Goal: Task Accomplishment & Management: Use online tool/utility

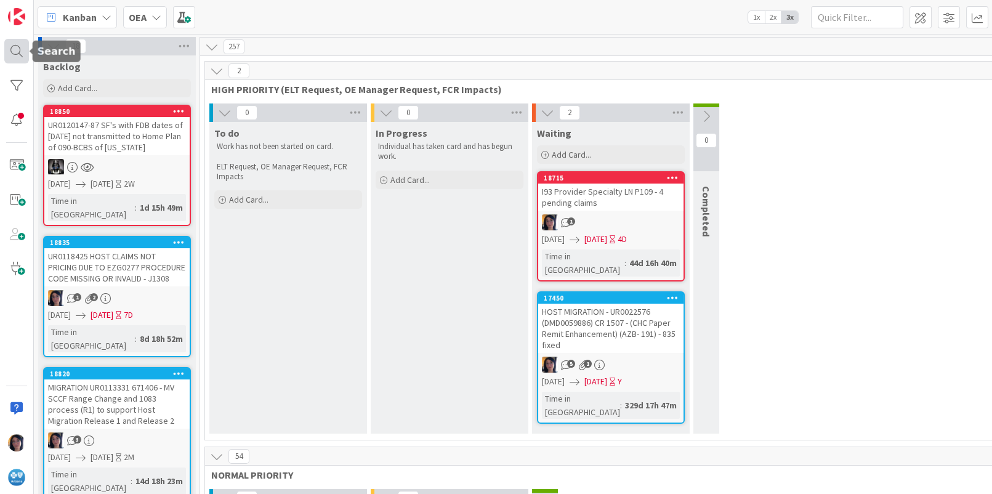
click at [10, 50] on div at bounding box center [16, 51] width 25 height 25
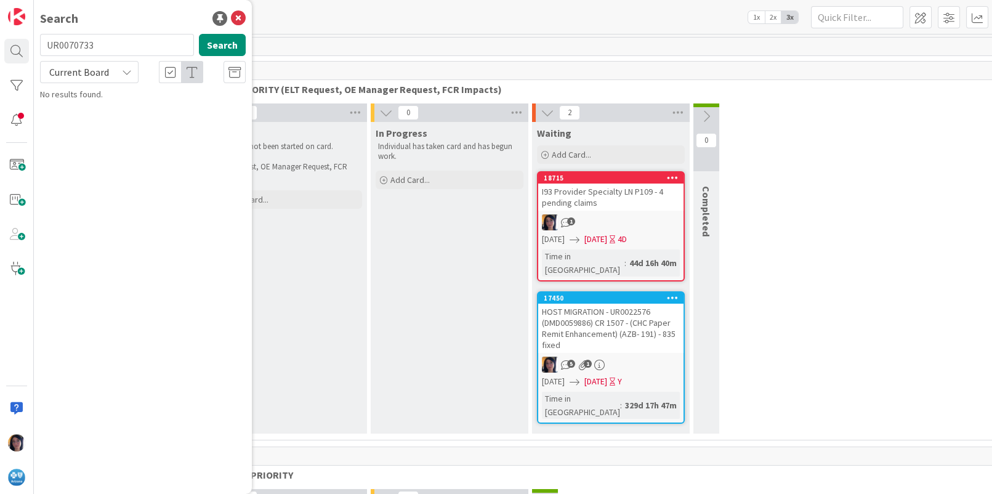
type input "UR0070733"
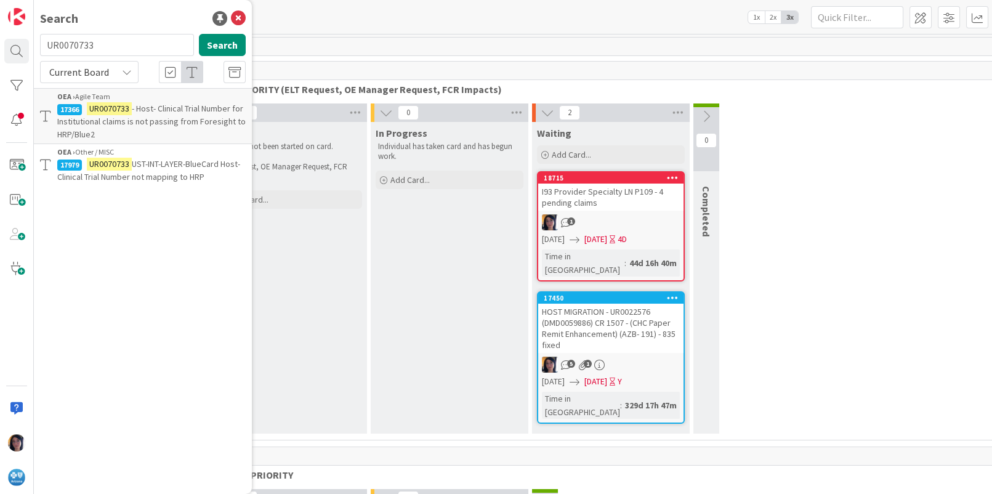
click at [109, 107] on mark "UR0070733" at bounding box center [109, 108] width 45 height 13
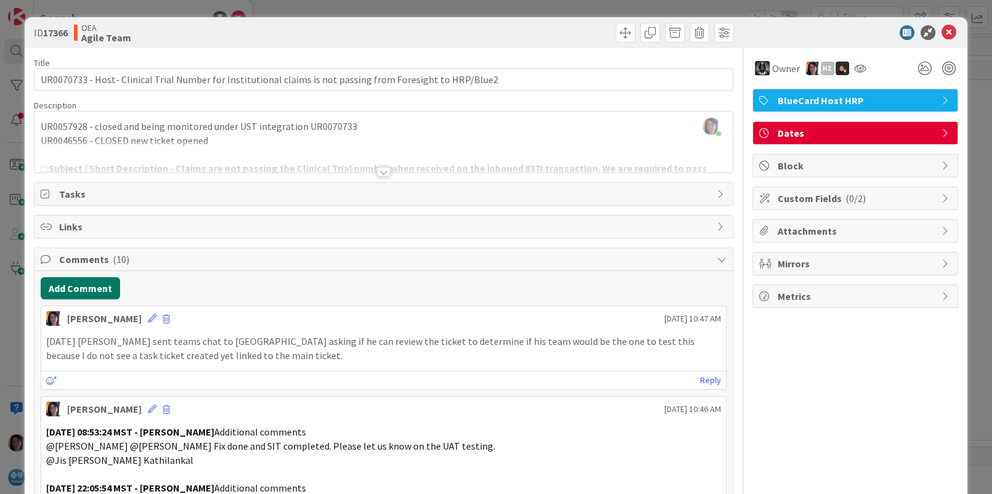
click at [76, 283] on button "Add Comment" at bounding box center [80, 288] width 79 height 22
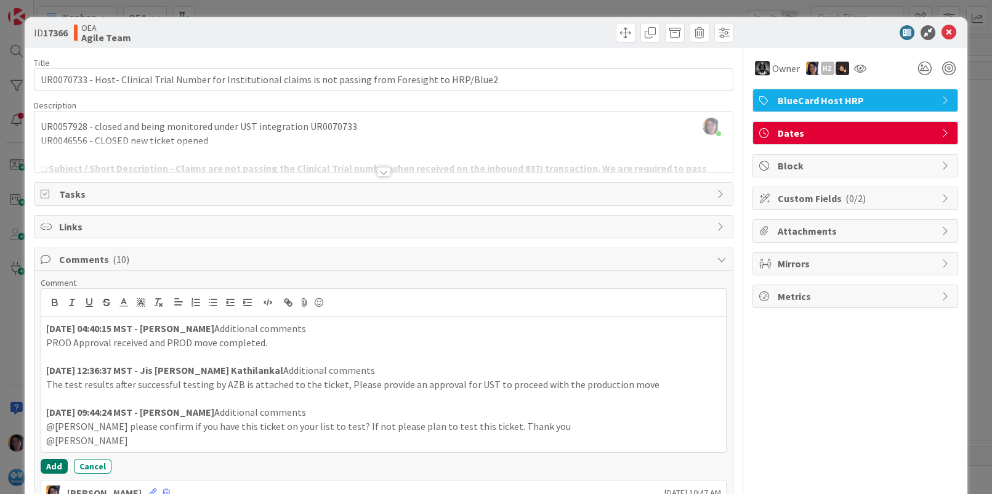
click at [48, 464] on button "Add" at bounding box center [54, 466] width 27 height 15
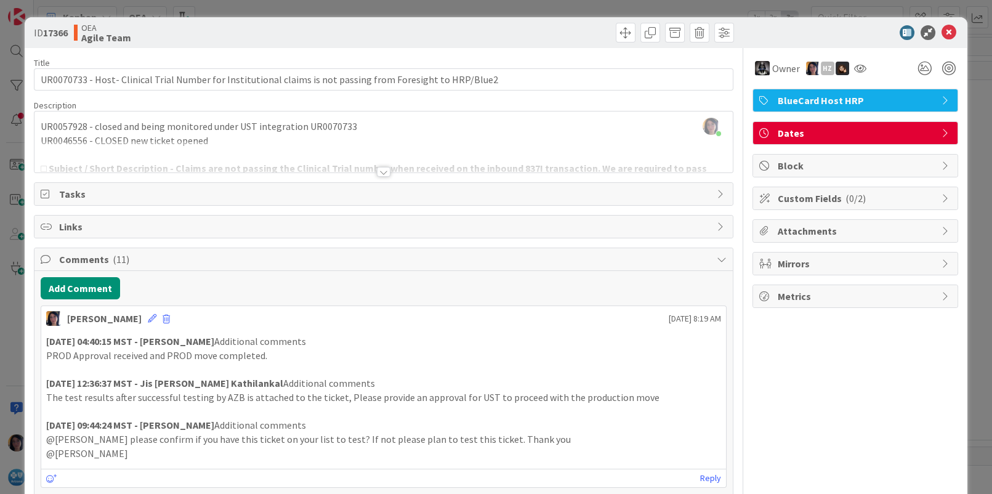
click at [788, 132] on span "Dates" at bounding box center [857, 133] width 158 height 15
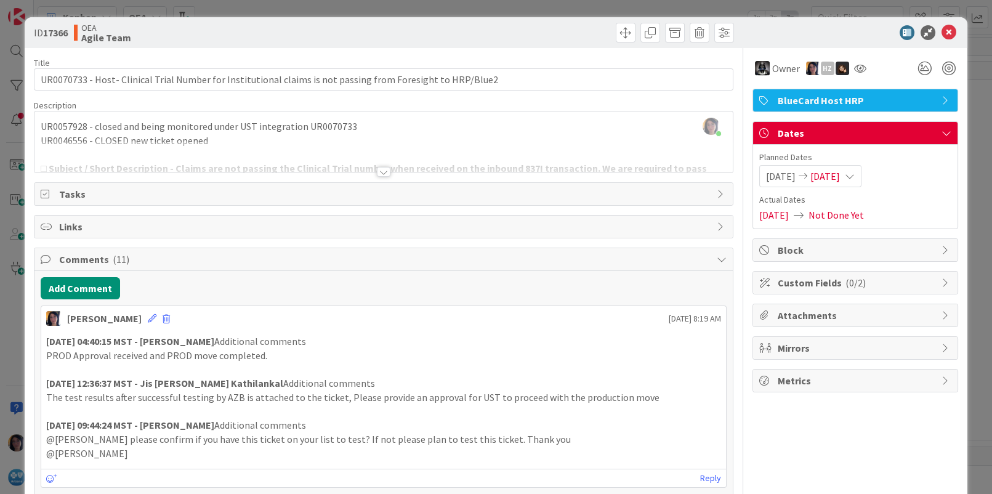
click at [840, 173] on span "[DATE]" at bounding box center [825, 176] width 30 height 15
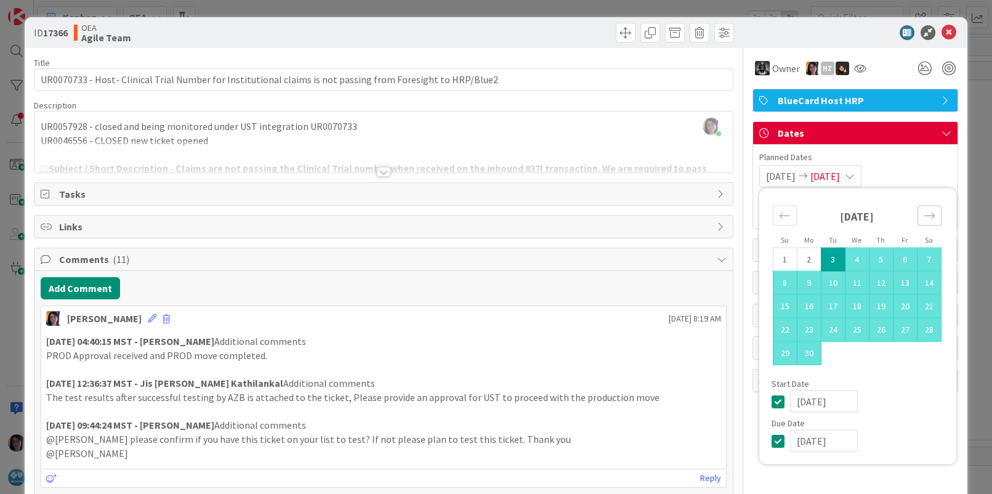
click at [924, 216] on icon "Move forward to switch to the next month." at bounding box center [930, 216] width 12 height 12
click at [791, 438] on input "[DATE]" at bounding box center [824, 441] width 68 height 22
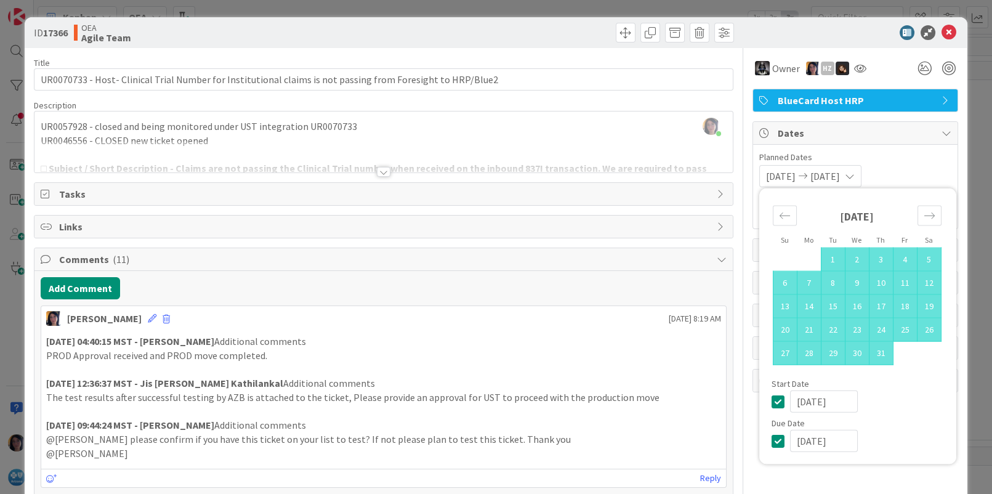
click at [804, 439] on input "[DATE]" at bounding box center [824, 441] width 68 height 22
type input "[DATE]"
click at [635, 100] on div "Description" at bounding box center [383, 105] width 699 height 11
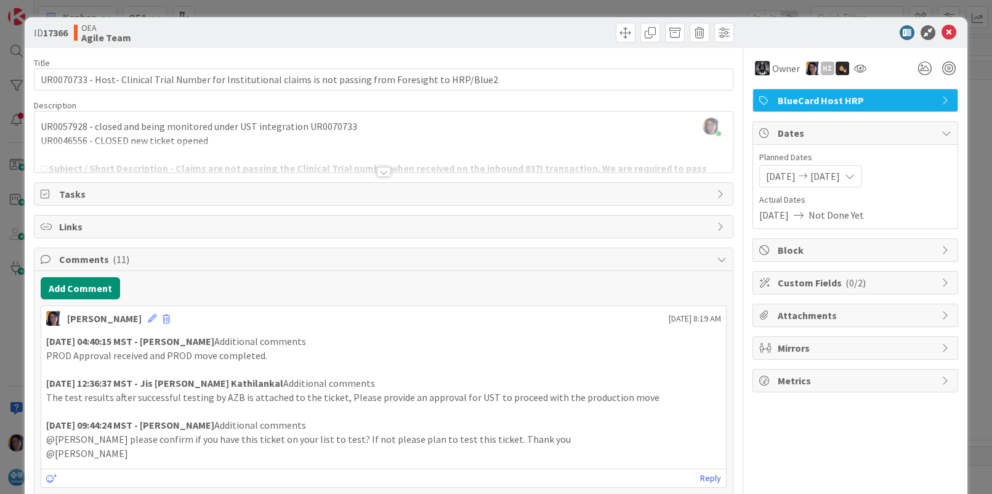
click at [477, 136] on div "[PERSON_NAME] joined 2 m ago UR0057928 - closed and being monitored under UST i…" at bounding box center [383, 141] width 698 height 61
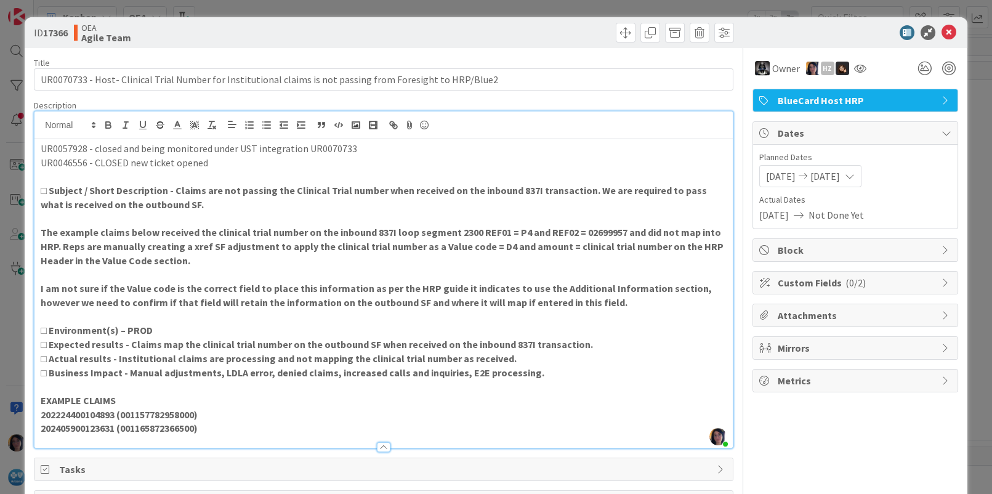
click at [507, 33] on div at bounding box center [560, 33] width 347 height 20
click at [616, 31] on span at bounding box center [626, 33] width 20 height 20
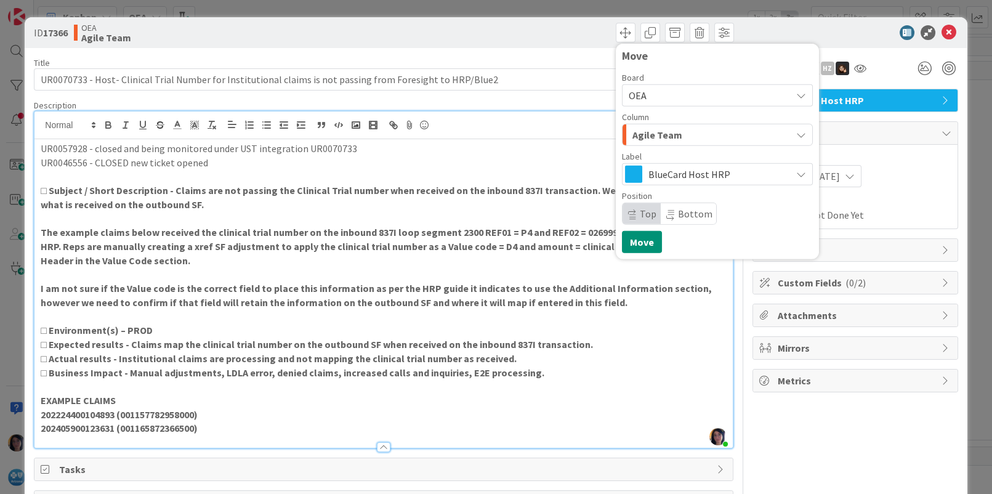
click at [632, 135] on span "Agile Team" at bounding box center [657, 135] width 50 height 16
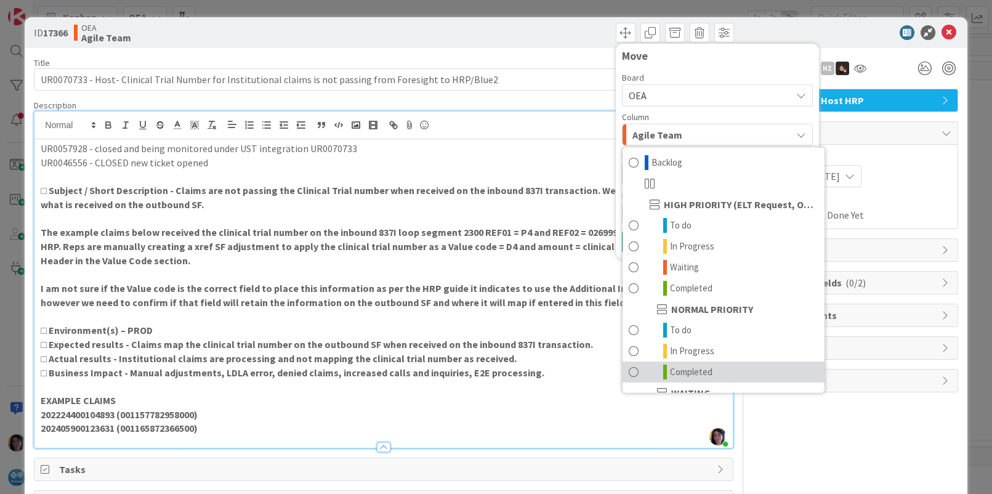
click at [670, 368] on span "Completed" at bounding box center [691, 372] width 42 height 15
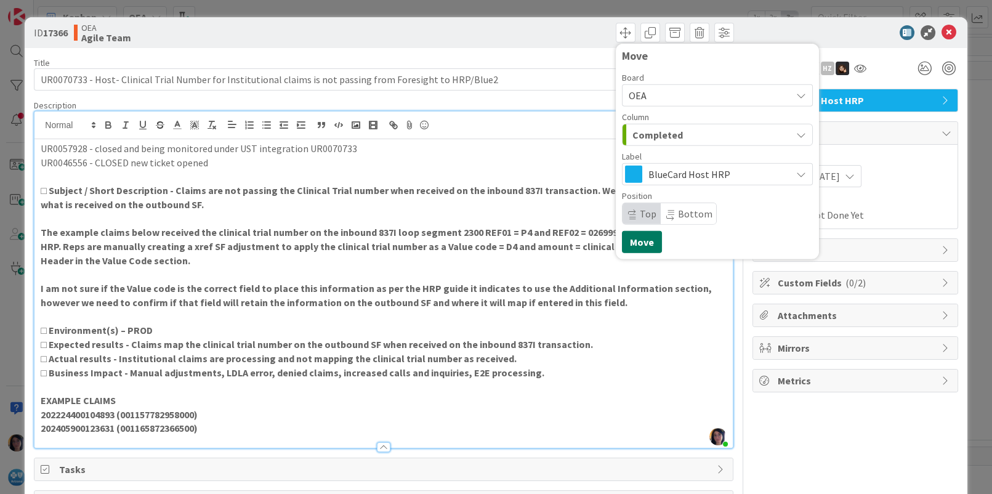
click at [626, 240] on button "Move" at bounding box center [642, 242] width 40 height 22
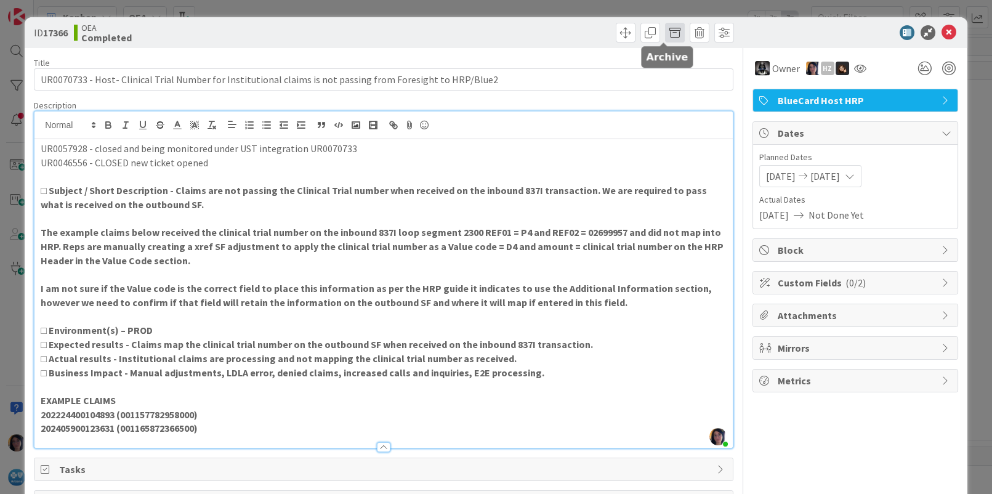
click at [665, 31] on span at bounding box center [675, 33] width 20 height 20
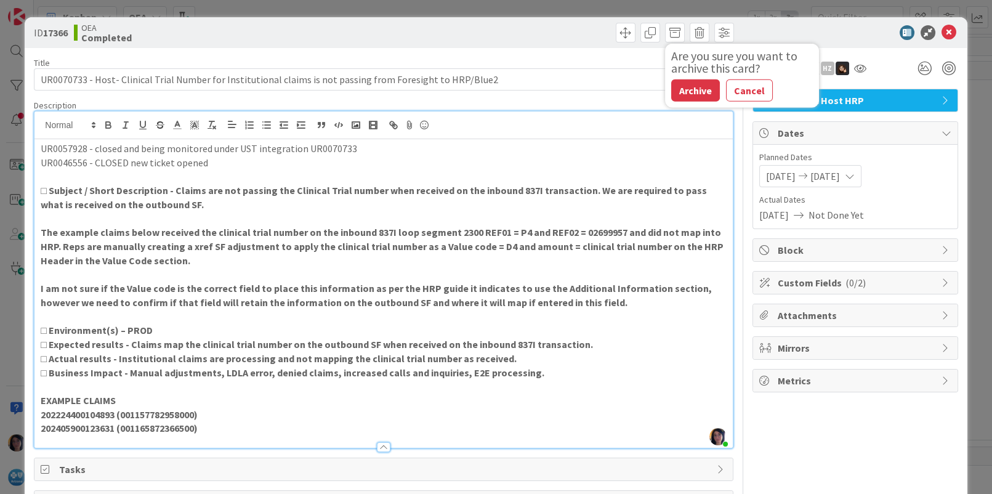
drag, startPoint x: 677, startPoint y: 86, endPoint x: 705, endPoint y: 86, distance: 27.7
click at [679, 87] on button "Archive" at bounding box center [695, 90] width 49 height 22
